Goal: Transaction & Acquisition: Book appointment/travel/reservation

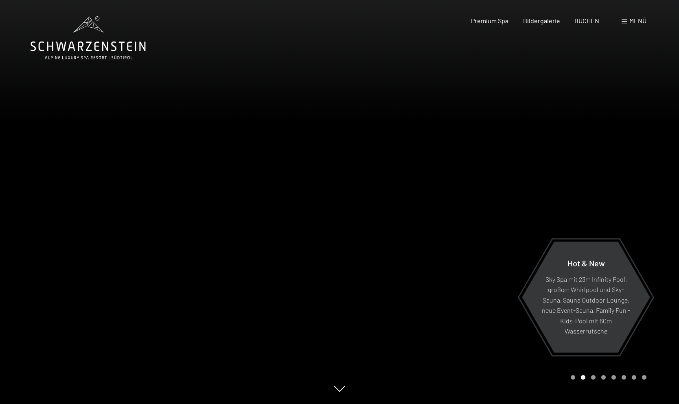
click at [630, 20] on span "Menü" at bounding box center [637, 21] width 17 height 8
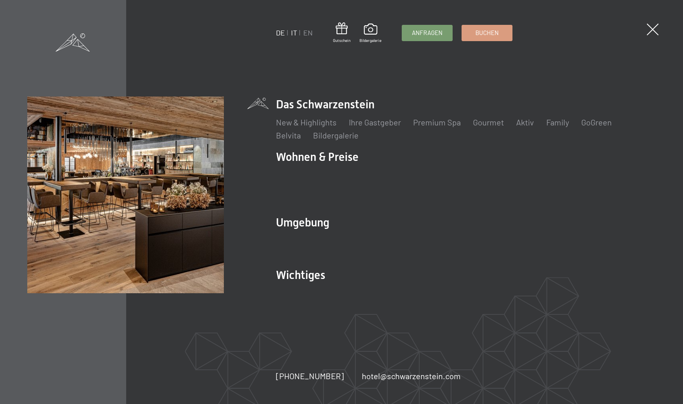
click at [297, 33] on link "IT" at bounding box center [294, 32] width 6 height 9
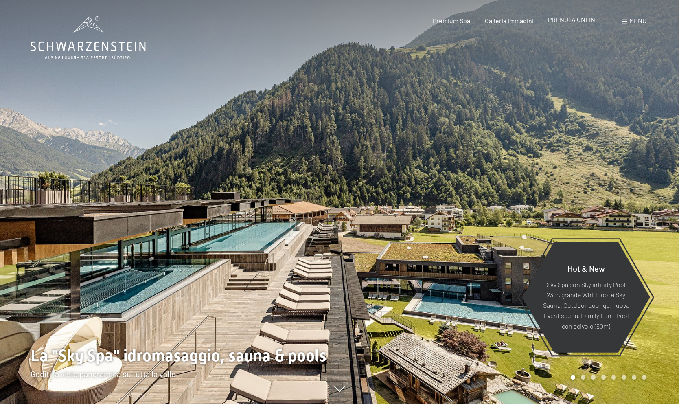
click at [578, 21] on span "PRENOTA ONLINE" at bounding box center [573, 19] width 51 height 8
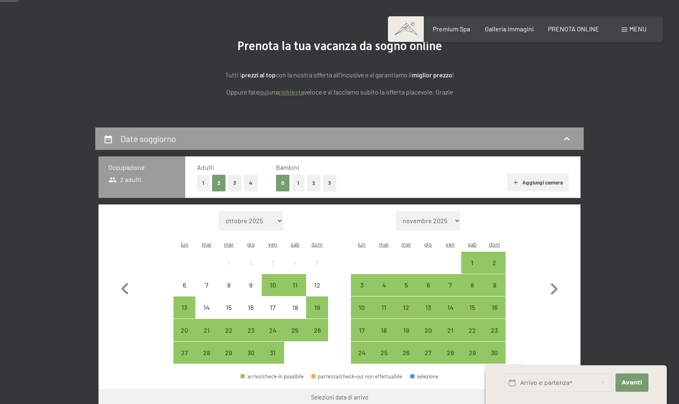
scroll to position [73, 0]
click at [237, 184] on button "3" at bounding box center [234, 183] width 13 height 17
click at [109, 137] on icon at bounding box center [108, 139] width 7 height 8
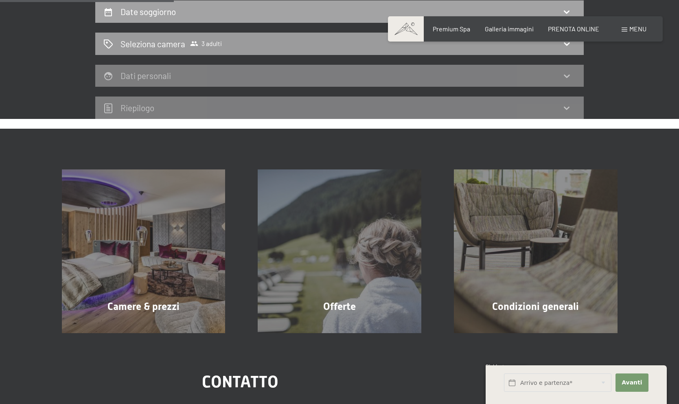
click at [112, 13] on icon at bounding box center [108, 12] width 7 height 8
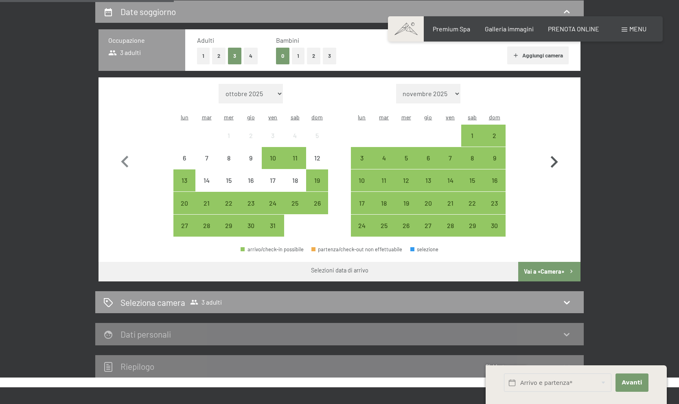
click at [559, 153] on icon "button" at bounding box center [554, 162] width 24 height 24
select select "[DATE]"
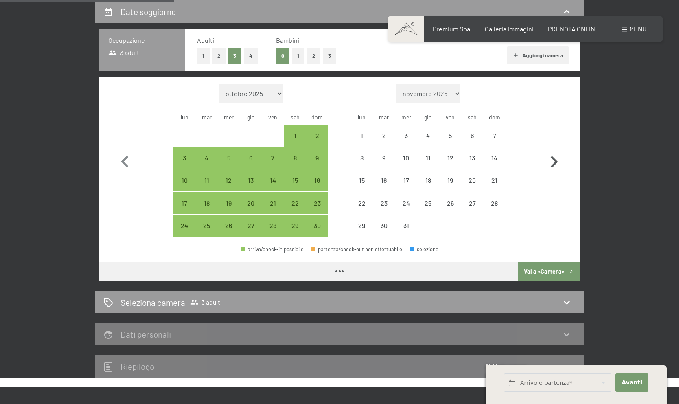
select select "[DATE]"
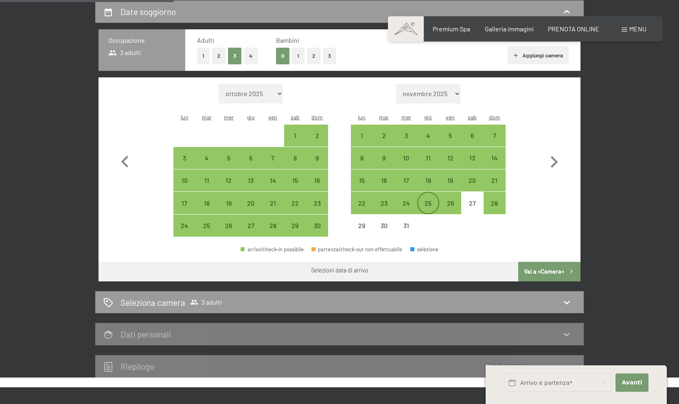
click at [431, 200] on div "25" at bounding box center [428, 210] width 20 height 20
select select "[DATE]"
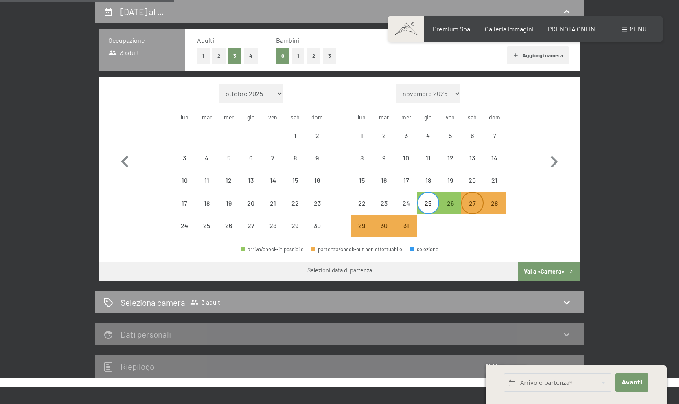
click at [473, 200] on div "27" at bounding box center [472, 210] width 20 height 20
select select "[DATE]"
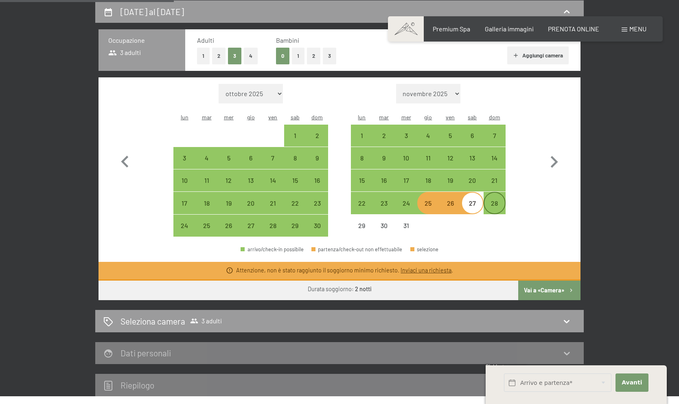
click at [492, 200] on div "28" at bounding box center [494, 210] width 20 height 20
select select "[DATE]"
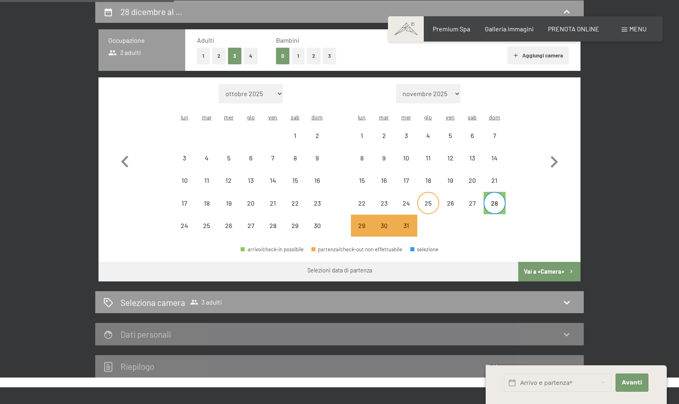
click at [422, 200] on div "25" at bounding box center [428, 210] width 20 height 20
select select "[DATE]"
click at [493, 200] on div "28" at bounding box center [494, 210] width 20 height 20
select select "[DATE]"
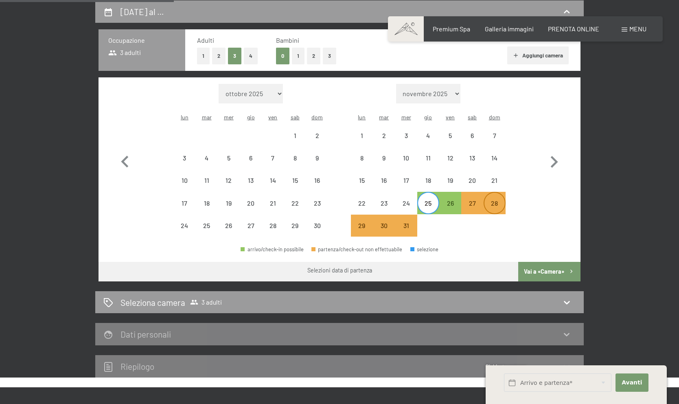
select select "[DATE]"
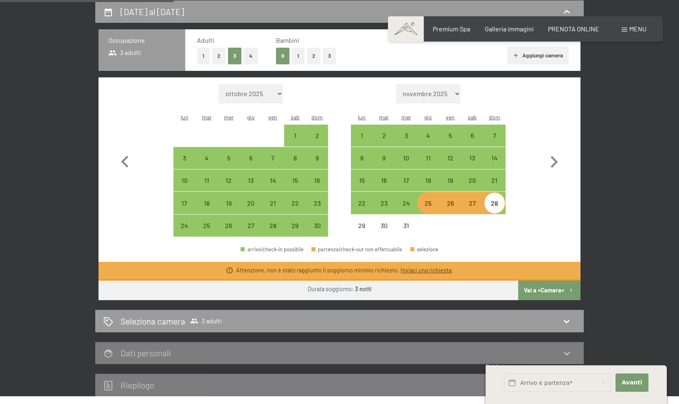
click at [424, 200] on div "25" at bounding box center [428, 210] width 20 height 20
select select "[DATE]"
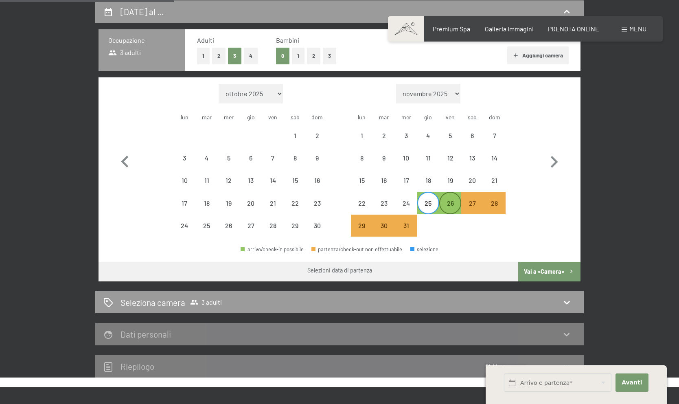
click at [450, 200] on div "26" at bounding box center [450, 210] width 20 height 20
select select "[DATE]"
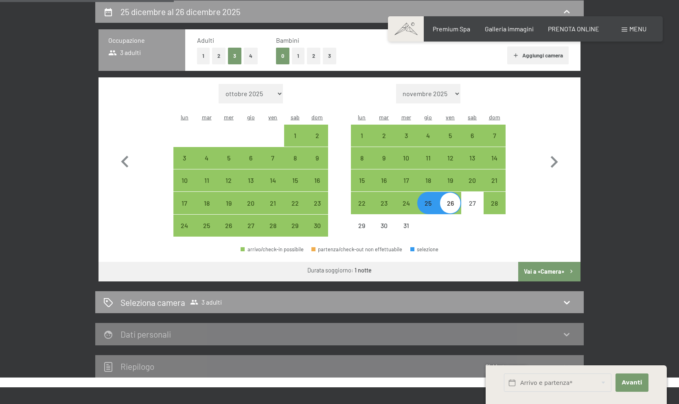
click at [553, 262] on button "Vai a «Camera»" at bounding box center [549, 272] width 62 height 20
select select "[DATE]"
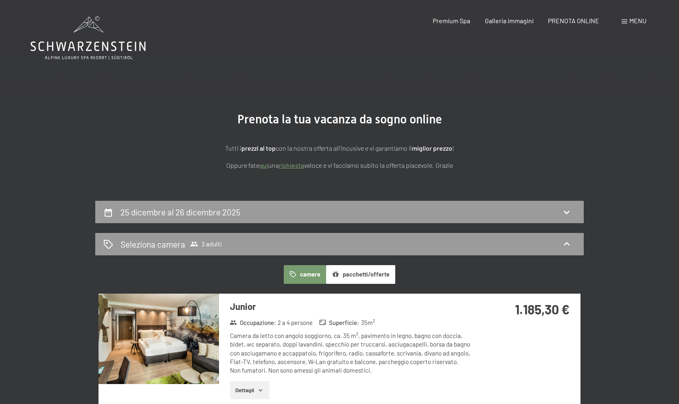
scroll to position [0, 0]
click at [122, 207] on h2 "25 dicembre al 26 dicembre 2025" at bounding box center [180, 212] width 120 height 10
select select "[DATE]"
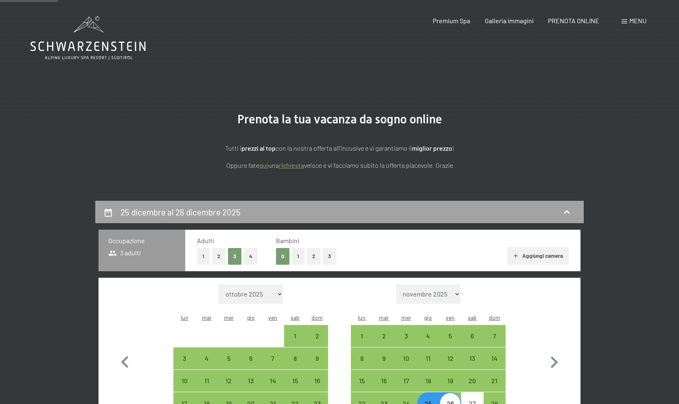
scroll to position [200, 0]
